Goal: Feedback & Contribution: Submit feedback/report problem

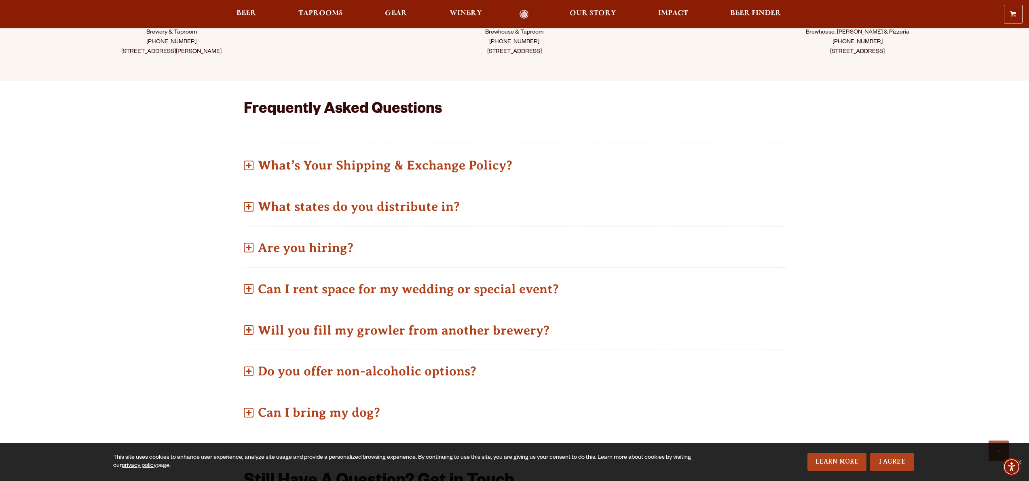
scroll to position [261, 0]
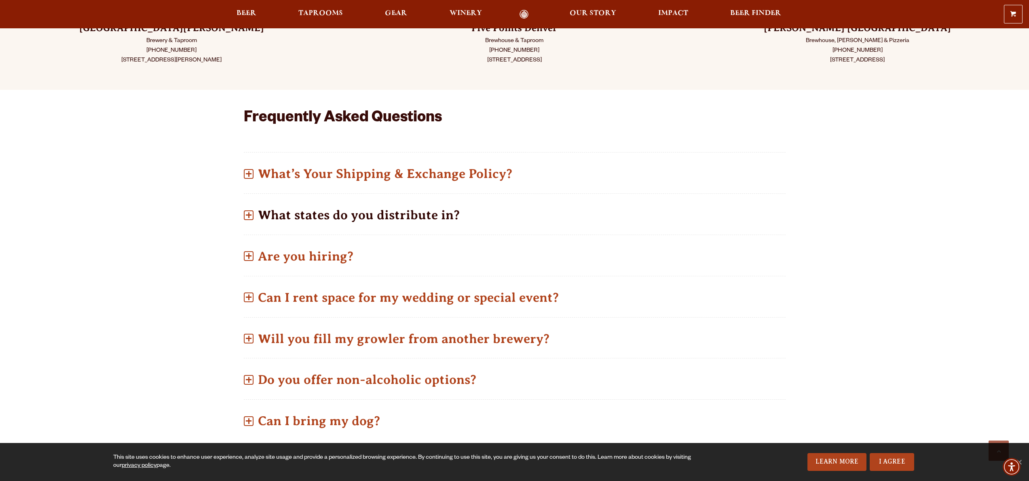
click at [264, 217] on p "What states do you distribute in?" at bounding box center [515, 215] width 542 height 29
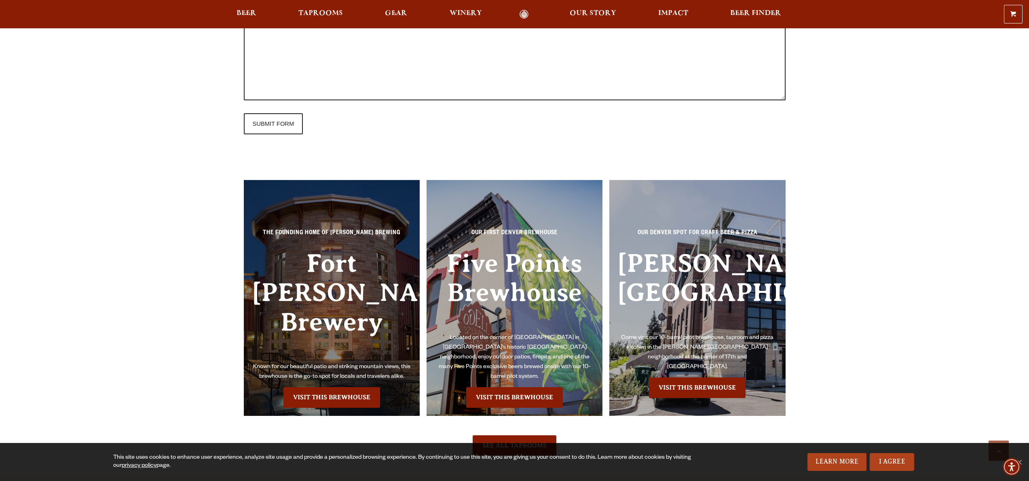
scroll to position [658, 0]
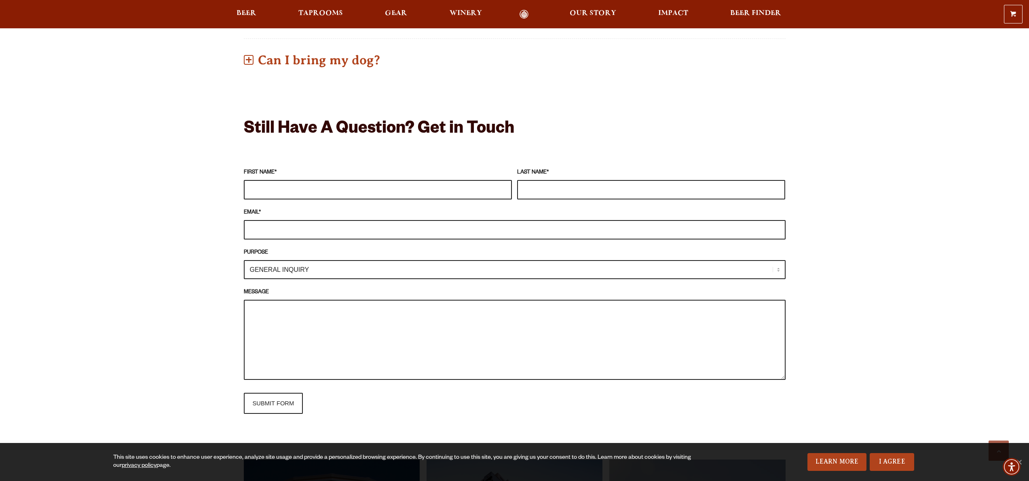
click at [311, 180] on input "FIRST NAME *" at bounding box center [378, 189] width 268 height 19
type input "[PERSON_NAME]"
type input "[PERSON_NAME][EMAIL_ADDRESS][DOMAIN_NAME]"
click at [338, 261] on select "GENERAL INQUIRY TAPROOM / BREWERY WINERY BOOK A TOUR MEDIA INQUIRY GEAR SHOP [P…" at bounding box center [515, 269] width 542 height 19
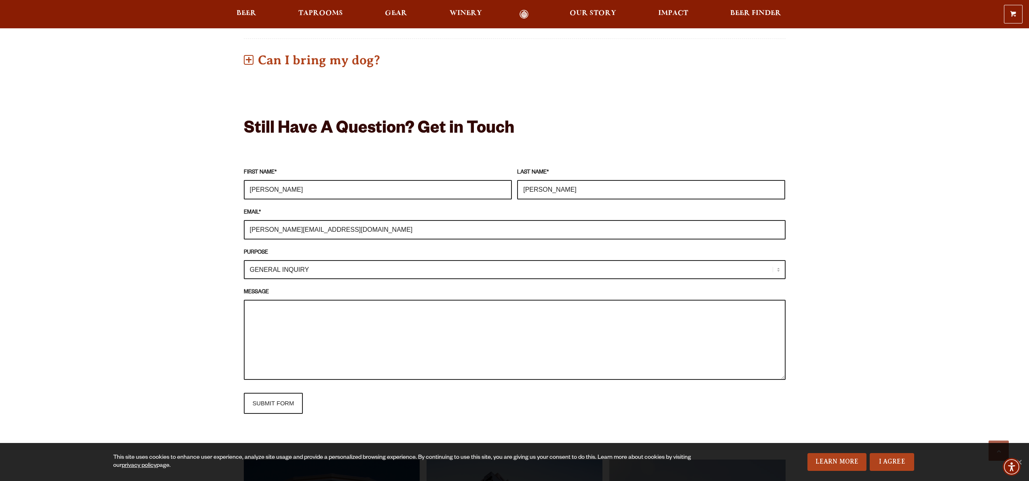
click at [244, 260] on select "GENERAL INQUIRY TAPROOM / BREWERY WINERY BOOK A TOUR MEDIA INQUIRY GEAR SHOP [P…" at bounding box center [515, 269] width 542 height 19
click at [330, 319] on textarea "MESSAGE" at bounding box center [515, 340] width 542 height 80
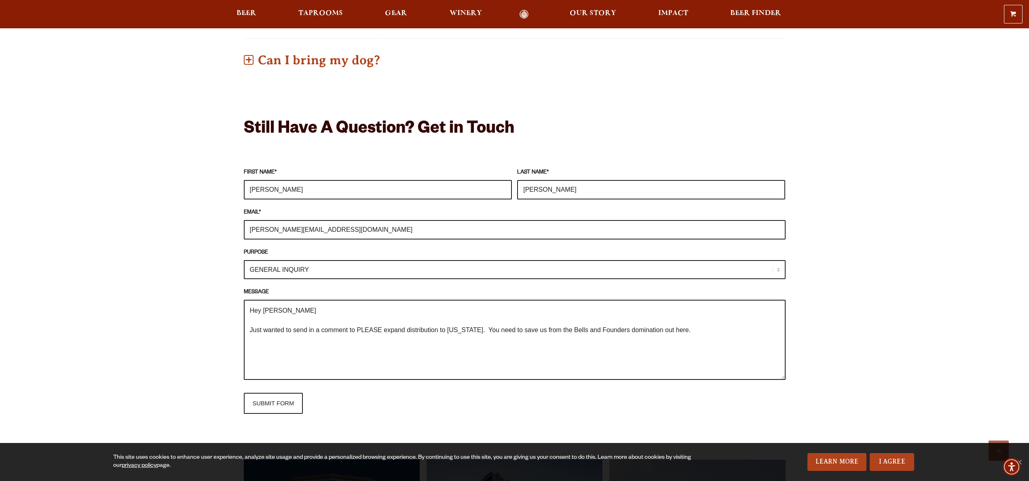
click at [713, 326] on textarea "Hey [PERSON_NAME] Just wanted to send in a comment to PLEASE expand distributio…" at bounding box center [515, 340] width 542 height 80
click at [738, 319] on textarea "Hey [PERSON_NAME] Just wanted to send in a comment to PLEASE expand distributio…" at bounding box center [515, 340] width 542 height 80
type textarea "Hey [PERSON_NAME] Just wanted to send in a comment to PLEASE expand distributio…"
click at [283, 394] on input "SUBMIT FORM" at bounding box center [273, 403] width 59 height 21
type input "Sending"
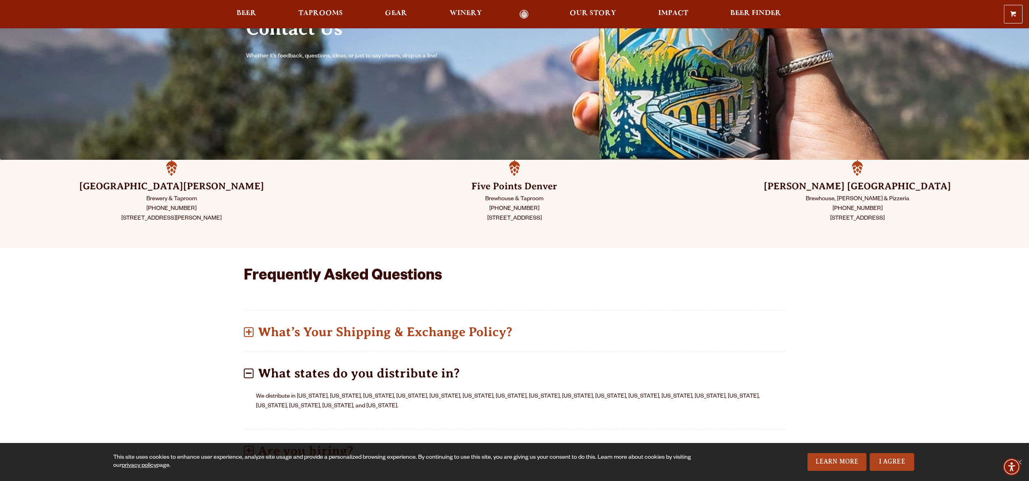
scroll to position [0, 0]
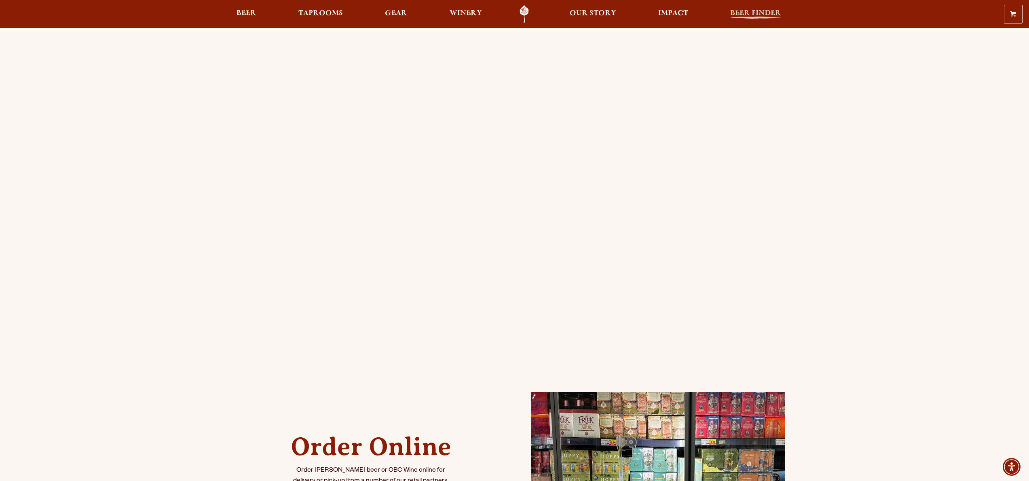
click at [759, 15] on span "Beer Finder" at bounding box center [755, 13] width 51 height 6
